Goal: Answer question/provide support

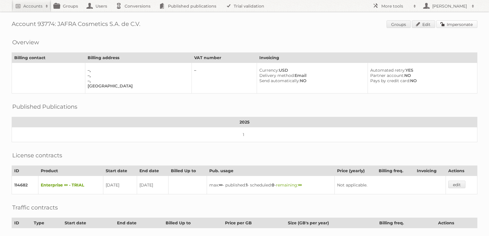
click at [467, 23] on link "Impersonate" at bounding box center [456, 24] width 41 height 8
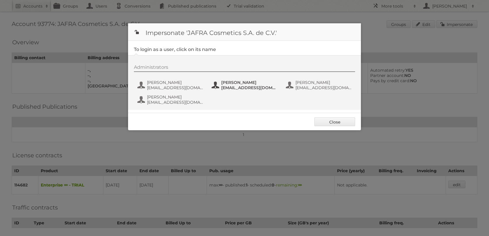
click at [234, 81] on span "[PERSON_NAME]" at bounding box center [249, 82] width 56 height 5
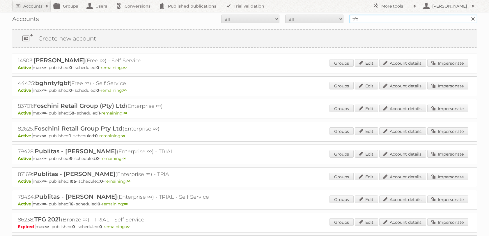
click at [368, 20] on input "tfg" at bounding box center [413, 19] width 128 height 9
type input "ravensburger"
click at [468, 15] on input "Search" at bounding box center [472, 19] width 9 height 9
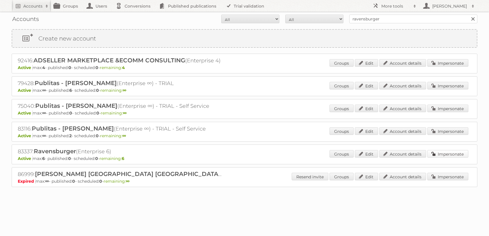
click at [435, 157] on link "Impersonate" at bounding box center [447, 154] width 41 height 8
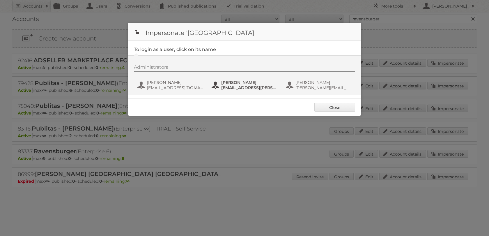
click at [242, 90] on span "phil.wrzesinski@ravensburger.com" at bounding box center [249, 87] width 56 height 5
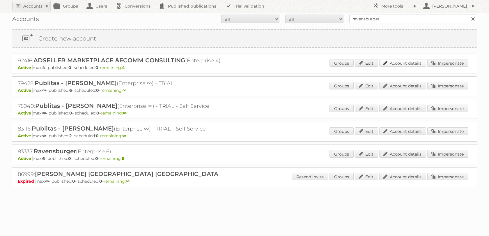
click at [404, 65] on link "Account details" at bounding box center [402, 63] width 47 height 8
